Goal: Transaction & Acquisition: Book appointment/travel/reservation

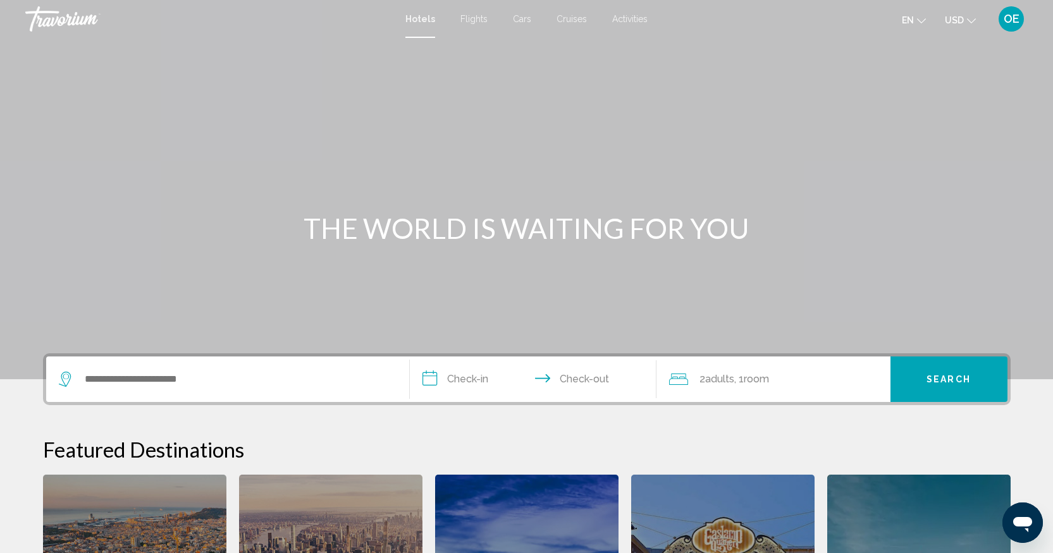
click at [471, 23] on span "Flights" at bounding box center [473, 19] width 27 height 10
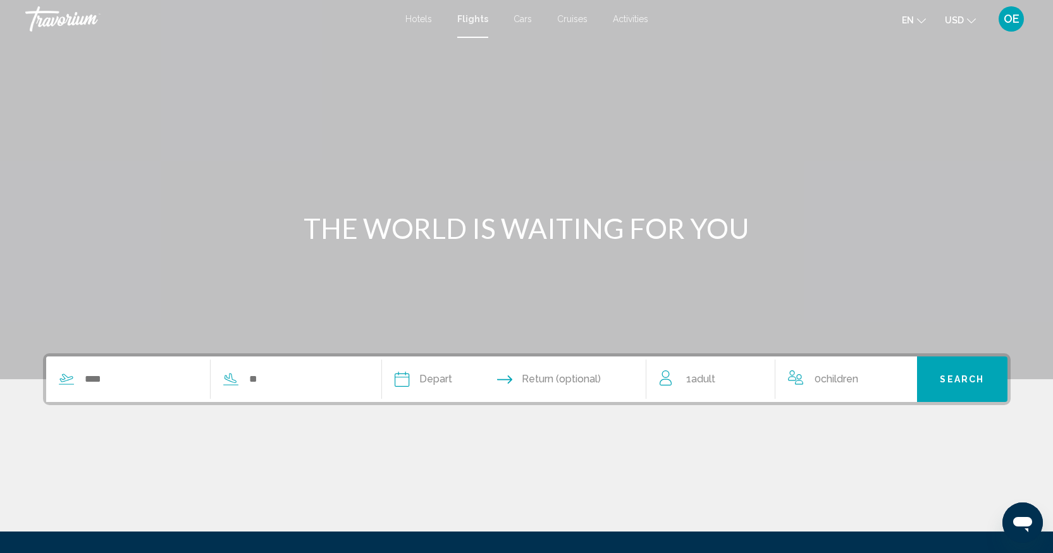
click at [108, 393] on div "Search widget" at bounding box center [204, 380] width 316 height 46
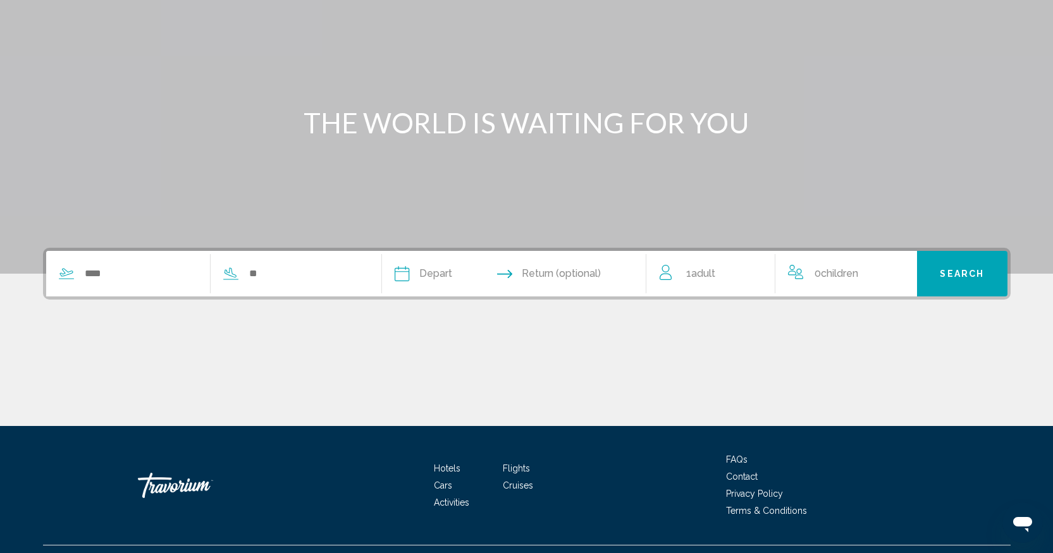
scroll to position [133, 0]
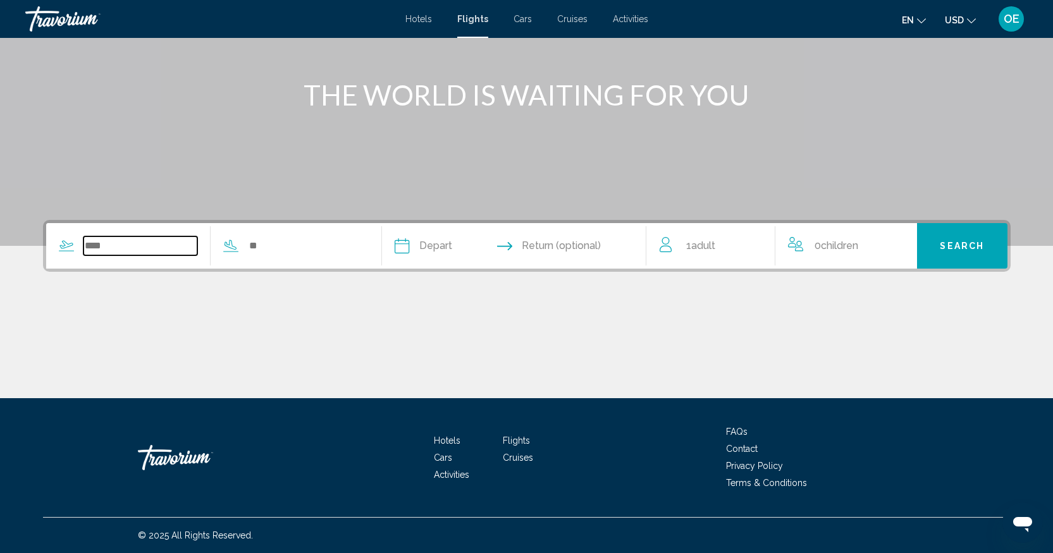
click at [105, 245] on input "Search widget" at bounding box center [140, 246] width 114 height 19
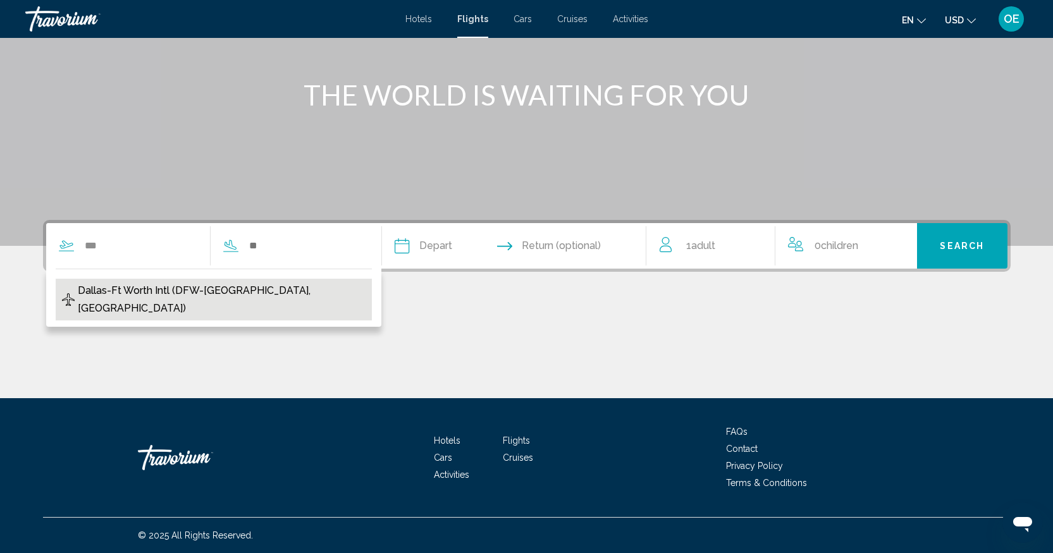
click at [108, 289] on span "Dallas-Ft Worth Intl (DFW-[GEOGRAPHIC_DATA], [GEOGRAPHIC_DATA])" at bounding box center [222, 299] width 288 height 35
type input "**********"
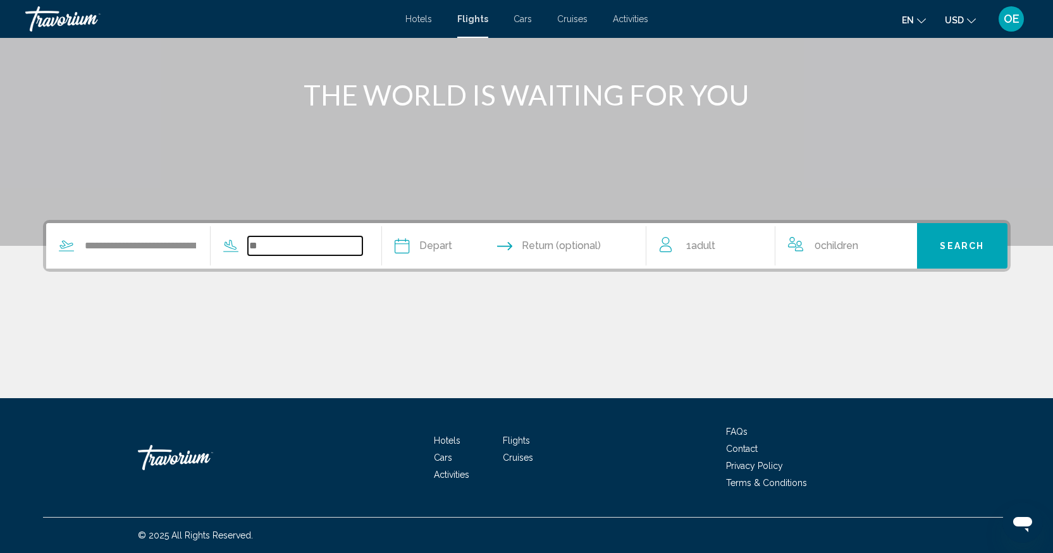
click at [290, 240] on input "Search widget" at bounding box center [305, 246] width 114 height 19
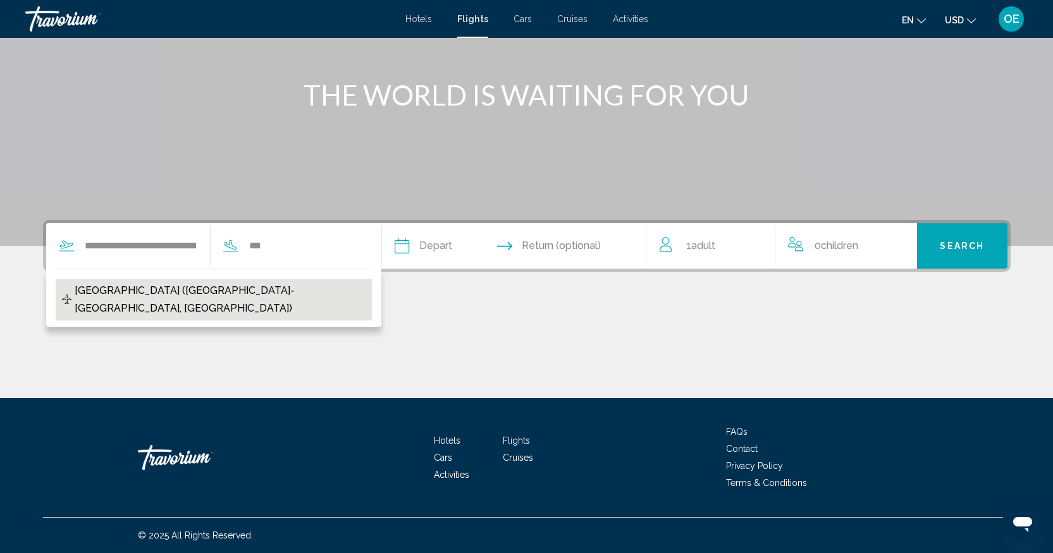
click at [253, 296] on span "[GEOGRAPHIC_DATA] ([GEOGRAPHIC_DATA]-[GEOGRAPHIC_DATA], [GEOGRAPHIC_DATA])" at bounding box center [220, 299] width 290 height 35
type input "**********"
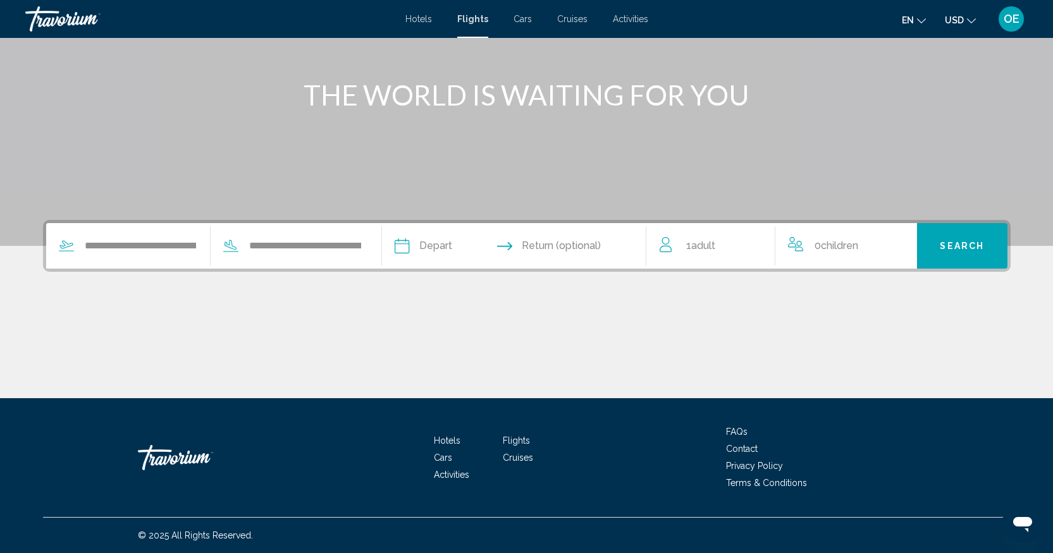
click at [426, 245] on input "Depart date" at bounding box center [456, 247] width 131 height 49
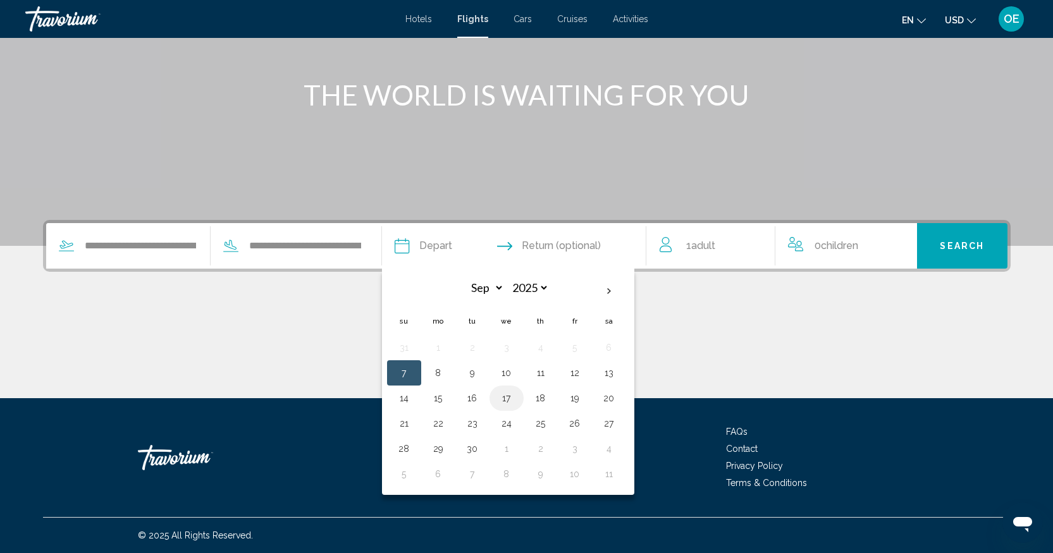
click at [507, 400] on button "17" at bounding box center [506, 399] width 20 height 18
type input "**********"
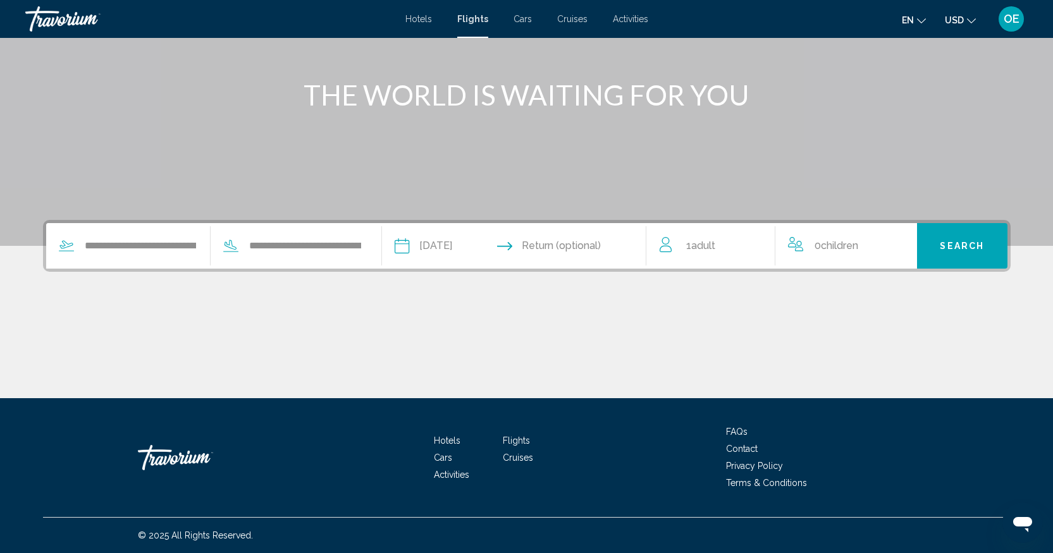
click at [597, 241] on input "Return date" at bounding box center [585, 247] width 131 height 49
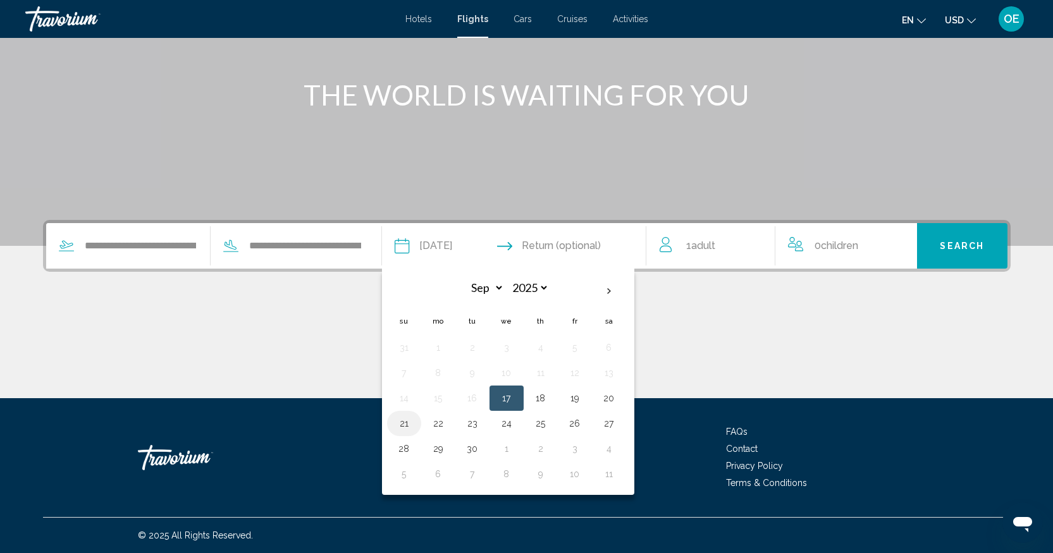
click at [403, 421] on button "21" at bounding box center [404, 424] width 20 height 18
type input "**********"
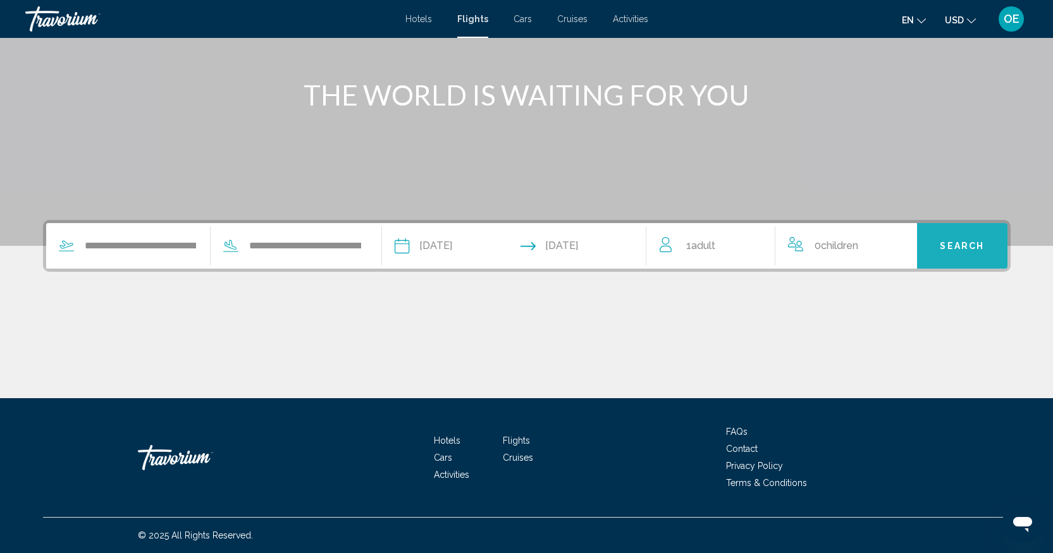
click at [961, 245] on span "Search" at bounding box center [962, 247] width 44 height 10
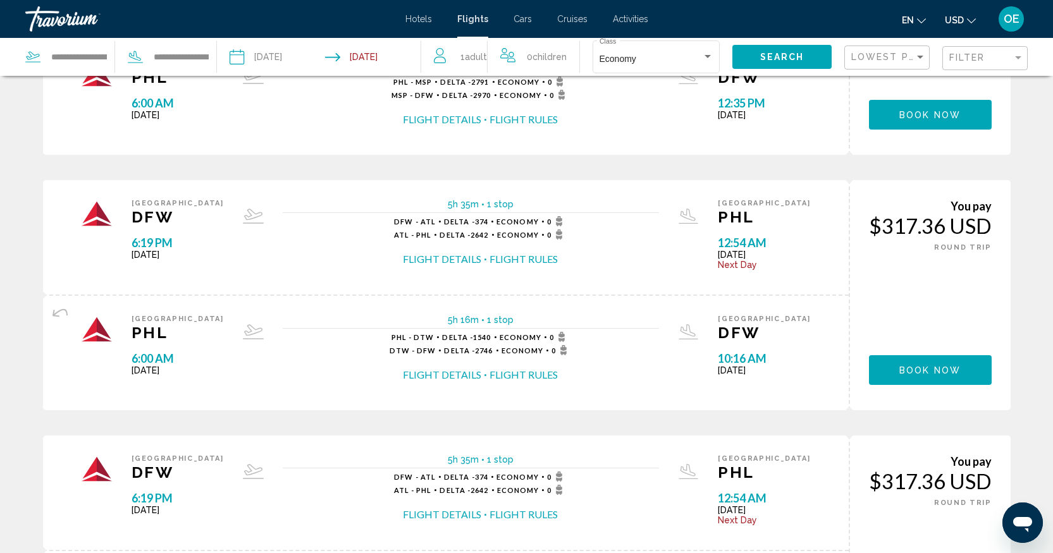
scroll to position [966, 0]
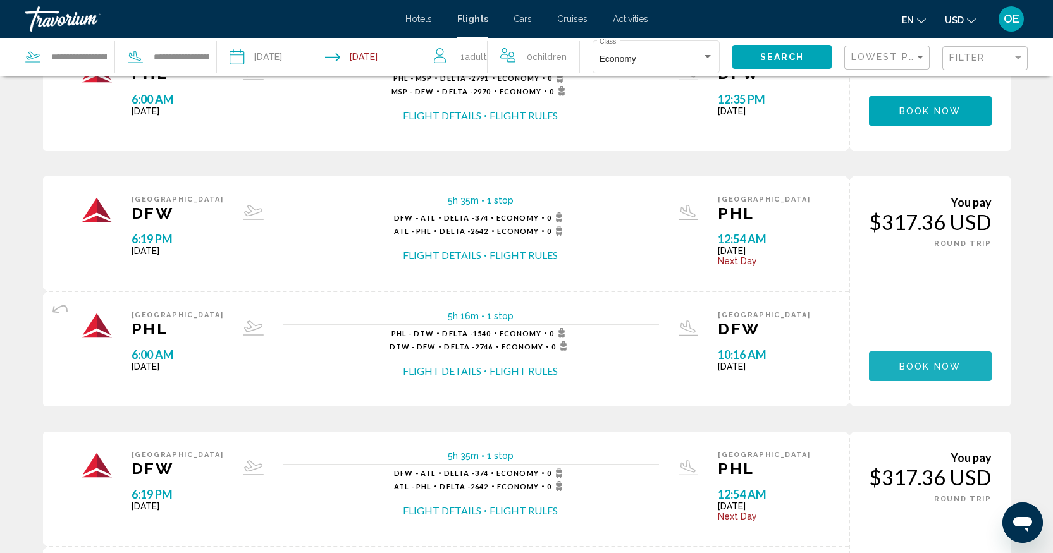
click at [933, 363] on span "Book now" at bounding box center [929, 367] width 61 height 10
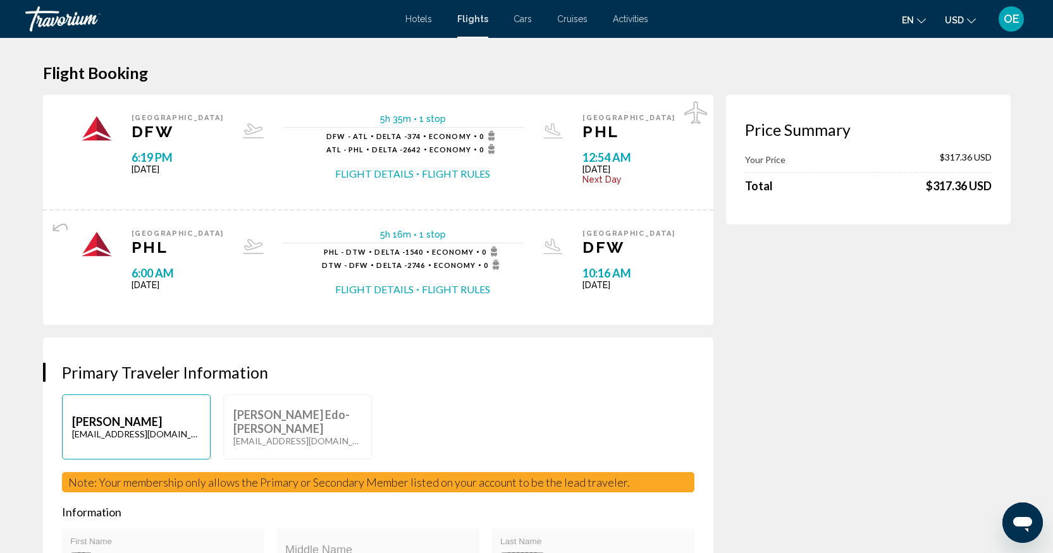
click at [970, 20] on icon "Change currency" at bounding box center [971, 20] width 9 height 9
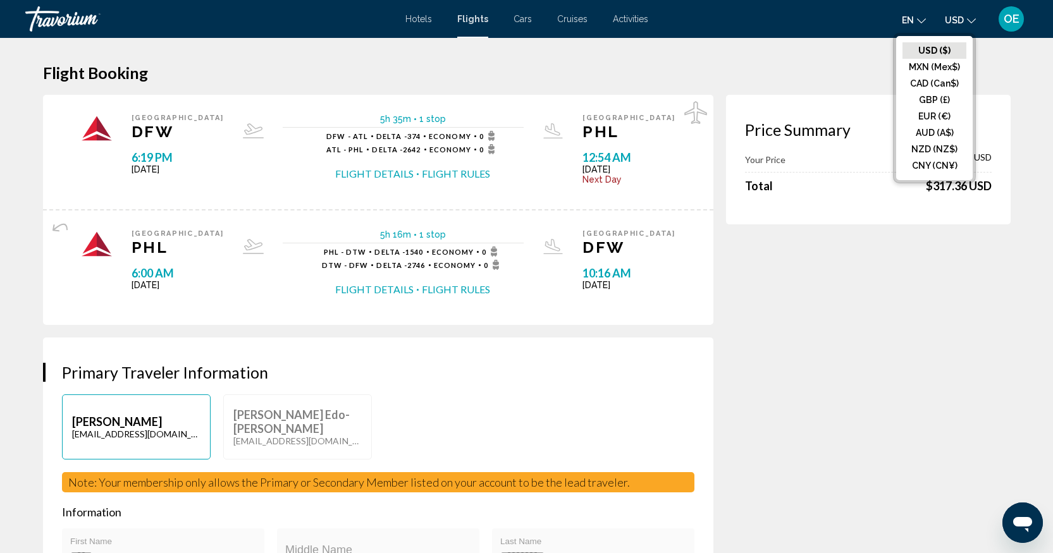
click at [919, 24] on button "en English Español Français Italiano Português русский" at bounding box center [914, 20] width 24 height 18
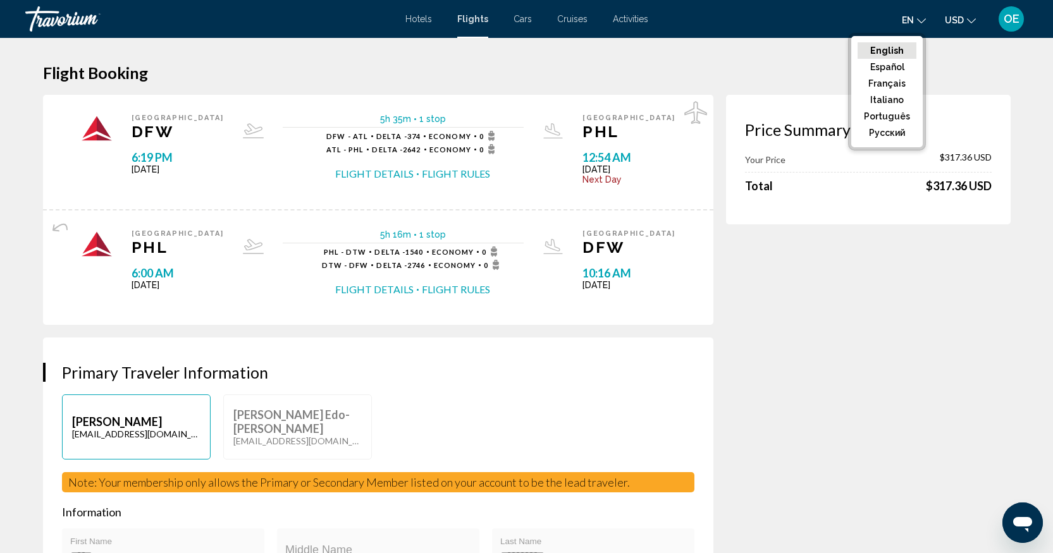
click at [923, 17] on icon "Change language" at bounding box center [921, 20] width 9 height 9
click at [1014, 26] on div "OE" at bounding box center [1010, 18] width 25 height 25
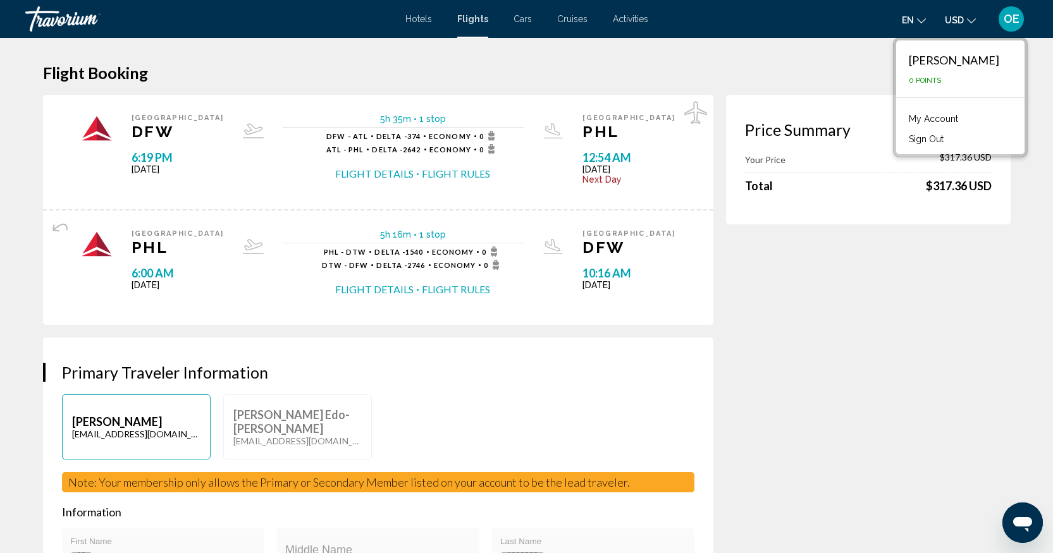
click at [928, 116] on link "My Account" at bounding box center [933, 119] width 62 height 16
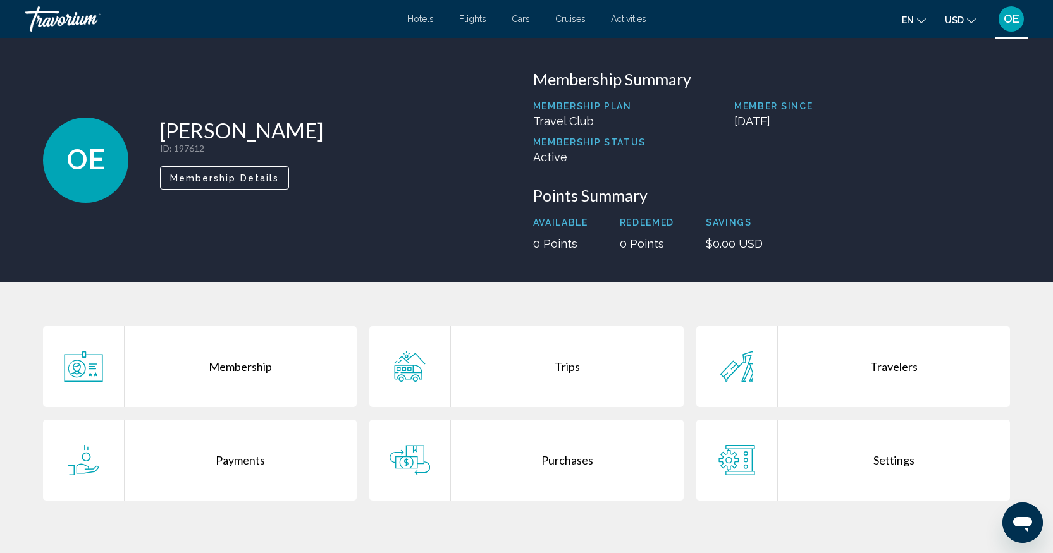
click at [238, 176] on span "Membership Details" at bounding box center [224, 178] width 109 height 10
